Goal: Communication & Community: Answer question/provide support

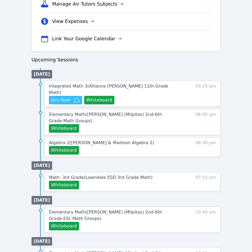
scroll to position [226, 0]
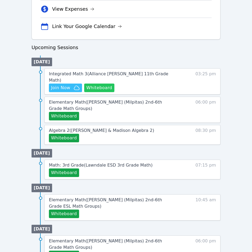
click at [106, 84] on button "Whiteboard" at bounding box center [99, 88] width 30 height 9
click at [70, 85] on span "Join Now" at bounding box center [60, 88] width 19 height 6
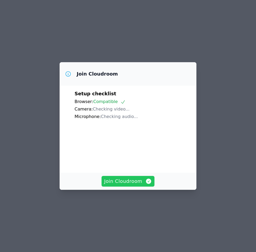
click at [116, 185] on span "Join Cloudroom" at bounding box center [128, 181] width 48 height 7
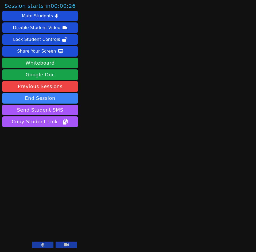
click at [141, 167] on main at bounding box center [168, 126] width 59 height 252
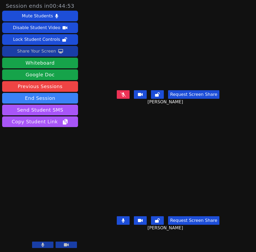
click at [29, 53] on div "Share Your Screen" at bounding box center [36, 51] width 39 height 9
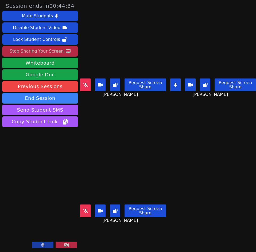
click at [174, 83] on icon at bounding box center [175, 85] width 3 height 4
click at [174, 85] on icon at bounding box center [175, 85] width 5 height 4
click at [170, 81] on button at bounding box center [175, 85] width 10 height 13
click at [82, 86] on button at bounding box center [85, 85] width 10 height 13
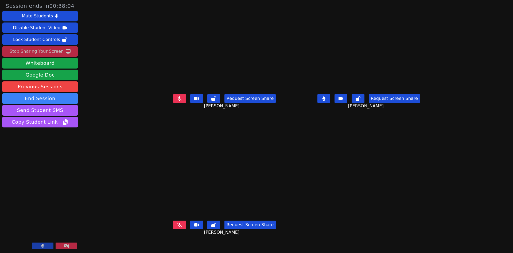
click at [256, 101] on icon at bounding box center [323, 98] width 3 height 4
click at [177, 100] on icon at bounding box center [179, 98] width 5 height 4
click at [256, 101] on icon at bounding box center [323, 98] width 3 height 4
click at [177, 101] on icon at bounding box center [179, 98] width 5 height 4
click at [173, 103] on button at bounding box center [179, 98] width 13 height 9
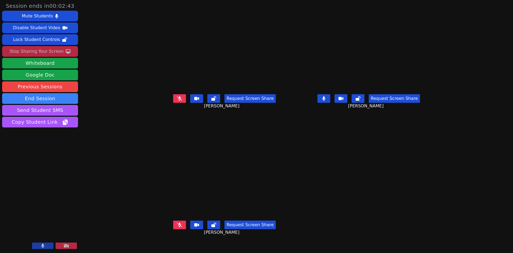
click at [256, 103] on button at bounding box center [324, 98] width 13 height 9
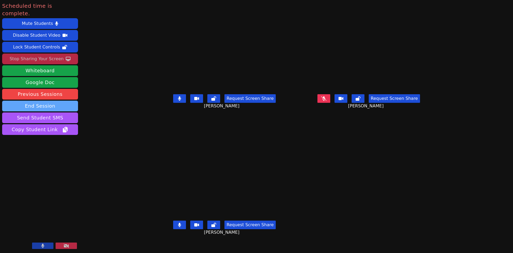
drag, startPoint x: 148, startPoint y: 247, endPoint x: 57, endPoint y: 101, distance: 172.1
click at [57, 101] on button "End Session" at bounding box center [40, 106] width 76 height 11
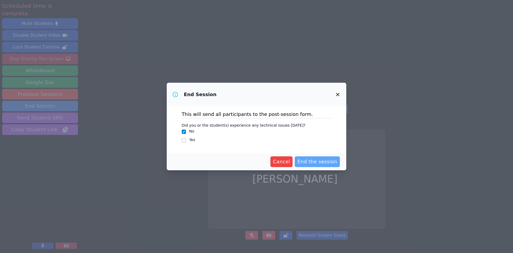
click at [256, 159] on span "End the session" at bounding box center [318, 161] width 40 height 7
